Goal: Transaction & Acquisition: Purchase product/service

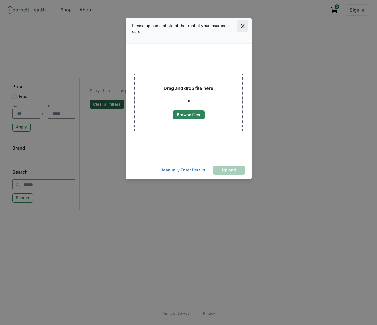
click at [243, 23] on button "Close" at bounding box center [242, 25] width 11 height 11
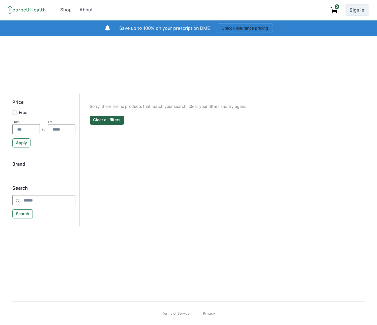
click at [359, 9] on link "Sign In" at bounding box center [357, 9] width 24 height 11
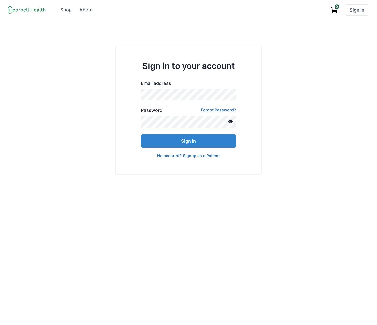
click at [194, 156] on link "No account? Signup as a Patient" at bounding box center [188, 155] width 63 height 5
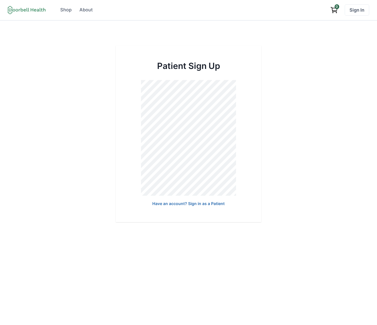
click at [274, 134] on div "Patient Sign Up Have an account? Sign in as a Patient" at bounding box center [188, 134] width 377 height 176
